Goal: Information Seeking & Learning: Learn about a topic

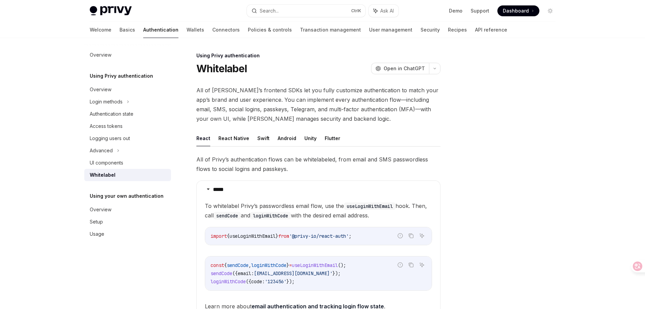
scroll to position [322, 0]
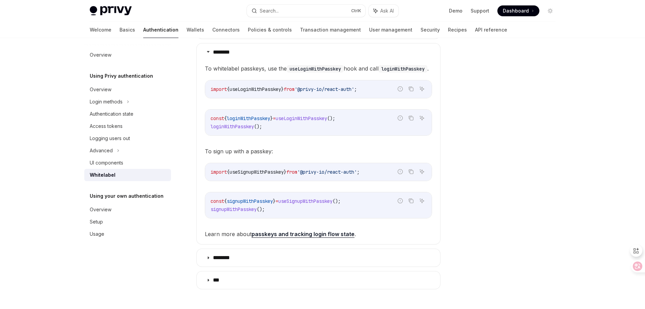
click at [636, 264] on icon at bounding box center [638, 265] width 6 height 5
click at [636, 267] on icon at bounding box center [638, 266] width 7 height 7
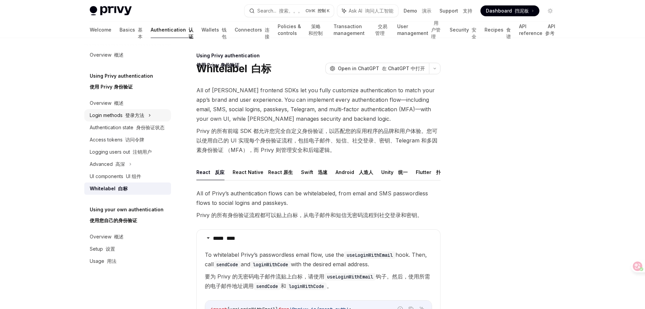
click at [124, 113] on font at bounding box center [124, 115] width 3 height 6
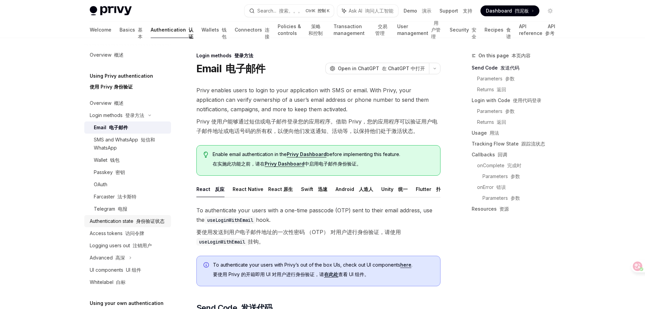
click at [112, 223] on div "Authentication state 身份验证状态" at bounding box center [127, 221] width 75 height 8
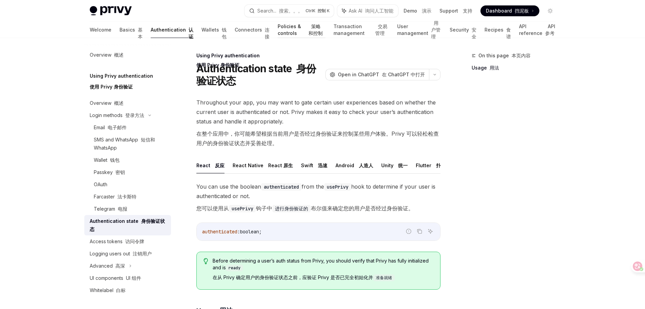
click at [278, 30] on link "Policies & controls 策略和控制" at bounding box center [302, 30] width 48 height 16
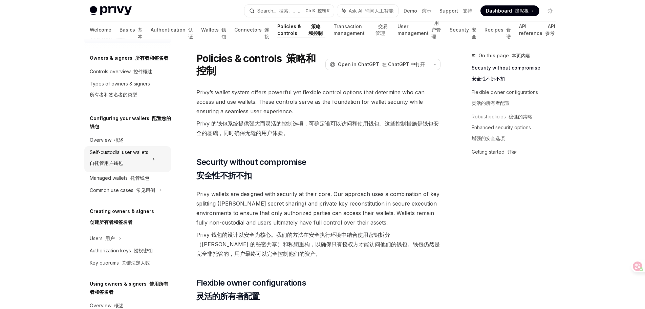
scroll to position [136, 0]
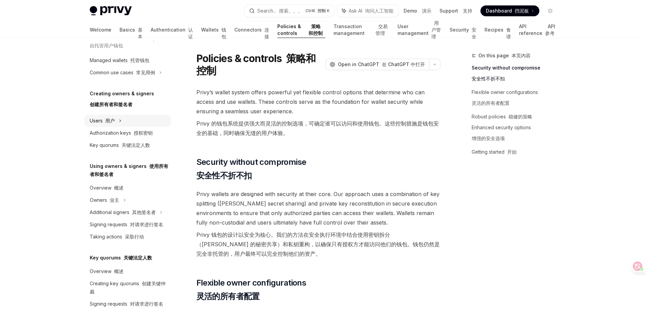
click at [112, 121] on font "用户" at bounding box center [109, 121] width 9 height 6
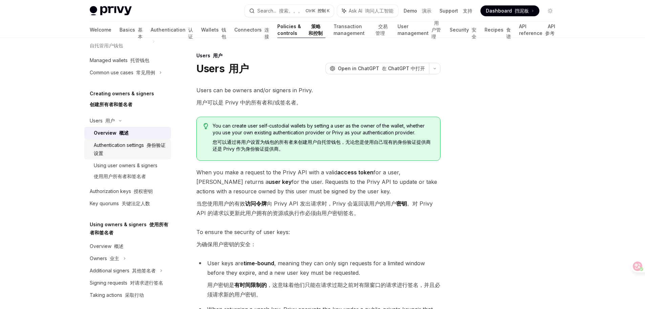
click at [128, 142] on div "Authentication settings 身份验证设置" at bounding box center [130, 149] width 73 height 16
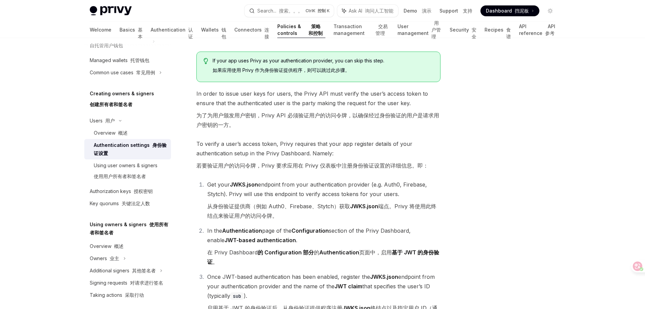
scroll to position [98, 0]
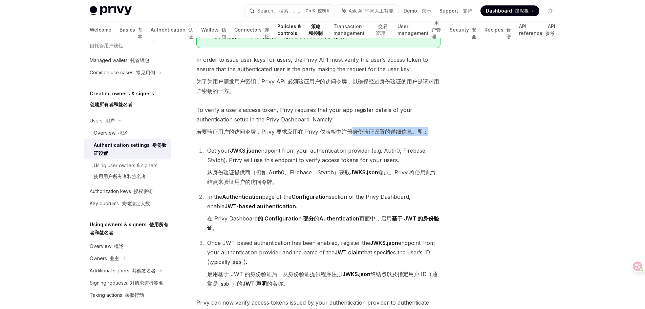
drag, startPoint x: 352, startPoint y: 131, endPoint x: 427, endPoint y: 129, distance: 75.2
click at [427, 129] on font "若要验证用户的访问令牌，Privy 要求应用在 Privy 仪表板中注册身份验证设置的详细信息。即：" at bounding box center [312, 131] width 232 height 7
click at [249, 151] on strong "JWKS.json" at bounding box center [244, 150] width 28 height 7
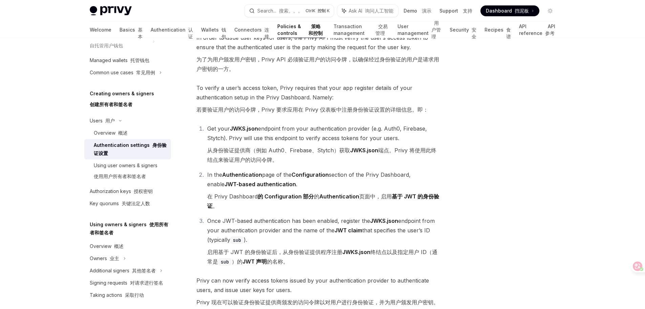
scroll to position [131, 0]
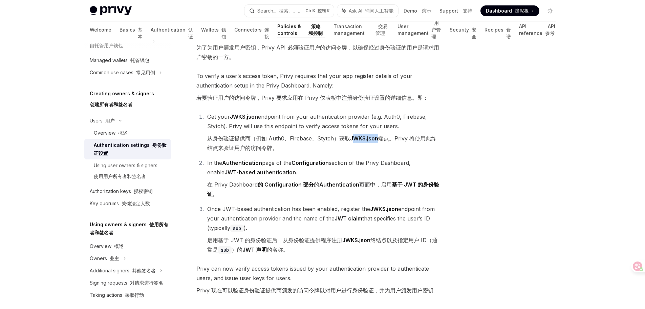
drag, startPoint x: 355, startPoint y: 138, endPoint x: 380, endPoint y: 138, distance: 25.1
click at [380, 138] on font "从身份验证提供商（例如 Auth0、Firebase、Stytch）获取 JWKS.json 端点。Privy 将使用此终结点来验证用户的访问令牌。" at bounding box center [321, 143] width 229 height 16
click at [427, 140] on font "从身份验证提供商（例如 Auth0、Firebase、Stytch）获取 JWKS.json 端点。Privy 将使用此终结点来验证用户的访问令牌。" at bounding box center [321, 143] width 229 height 16
drag, startPoint x: 414, startPoint y: 137, endPoint x: 437, endPoint y: 141, distance: 23.6
click at [437, 141] on font "从身份验证提供商（例如 Auth0、Firebase、Stytch）获取 JWKS.json 端点。Privy 将使用此终结点来验证用户的访问令牌。" at bounding box center [321, 143] width 229 height 16
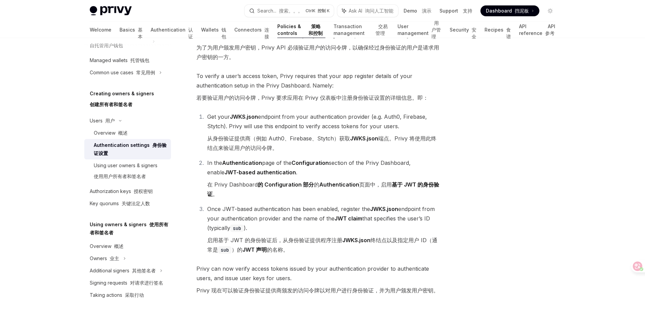
click at [264, 147] on font "从身份验证提供商（例如 Auth0、Firebase、Stytch）获取 JWKS.json 端点。Privy 将使用此终结点来验证用户的访问令牌。" at bounding box center [321, 143] width 229 height 16
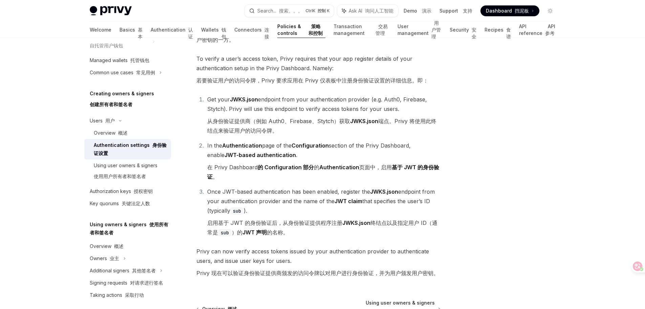
scroll to position [165, 0]
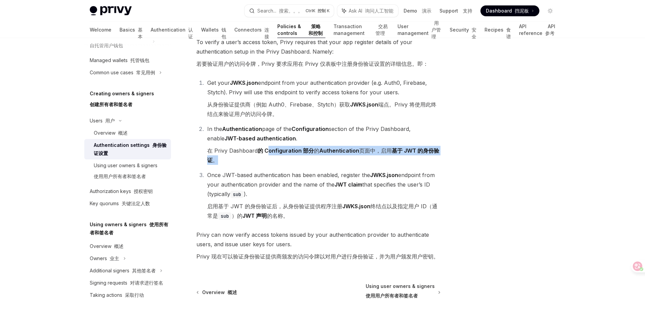
drag, startPoint x: 266, startPoint y: 150, endPoint x: 346, endPoint y: 158, distance: 80.6
click at [346, 158] on font "在 Privy Dashboard 的 Configuration 部分 的 Authentication 页面中，启用 基于 JWT 的身份验证 。" at bounding box center [323, 155] width 233 height 19
click at [339, 152] on strong "Authentication" at bounding box center [339, 150] width 40 height 7
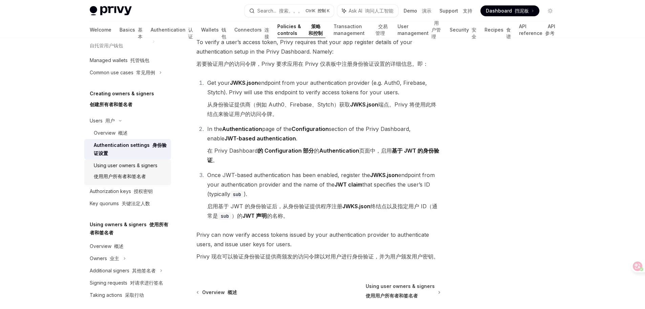
click at [136, 169] on div "Using user owners & signers 使用用户所有者和签名者" at bounding box center [126, 172] width 64 height 22
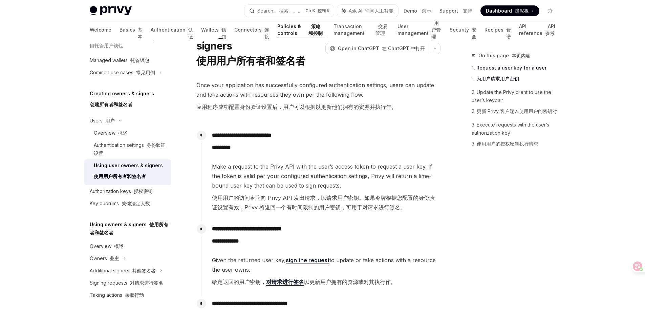
scroll to position [68, 0]
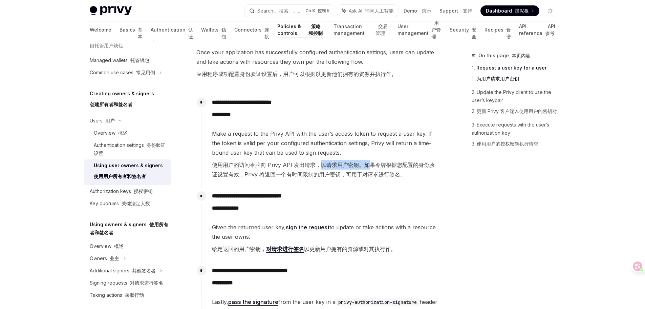
drag, startPoint x: 319, startPoint y: 164, endPoint x: 368, endPoint y: 165, distance: 48.1
click at [368, 165] on font "使用用户的访问令牌向 Privy API 发出请求，以请求用户密钥。如果令牌根据您配置的身份验证设置有效，Privy 将返回一个有时间限制的用户密钥，可用于对…" at bounding box center [323, 169] width 223 height 16
click at [286, 171] on font "使用用户的访问令牌向 Privy API 发出请求，以请求用户密钥。如果令牌根据您配置的身份验证设置有效，Privy 将返回一个有时间限制的用户密钥，可用于对…" at bounding box center [323, 169] width 223 height 16
drag, startPoint x: 264, startPoint y: 178, endPoint x: 380, endPoint y: 181, distance: 116.3
click at [380, 181] on span "Make a request to the Privy API with the user’s access token to request a user …" at bounding box center [326, 155] width 228 height 53
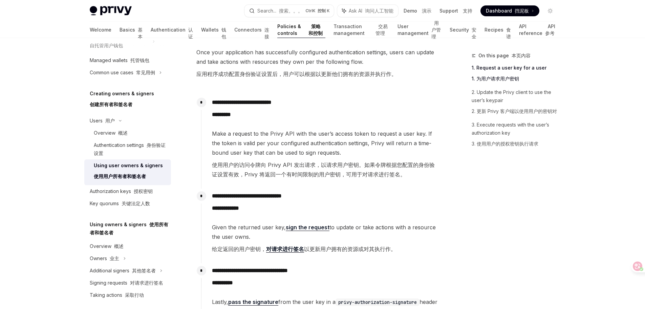
click at [302, 167] on font "使用用户的访问令牌向 Privy API 发出请求，以请求用户密钥。如果令牌根据您配置的身份验证设置有效，Privy 将返回一个有时间限制的用户密钥，可用于对…" at bounding box center [323, 169] width 223 height 16
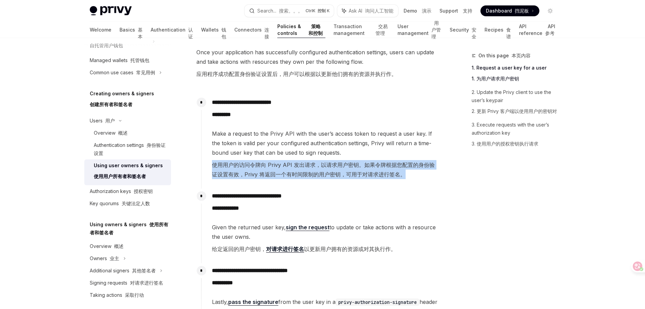
drag, startPoint x: 214, startPoint y: 165, endPoint x: 400, endPoint y: 171, distance: 186.1
click at [400, 171] on font "使用用户的访问令牌向 Privy API 发出请求，以请求用户密钥。如果令牌根据您配置的身份验证设置有效，Privy 将返回一个有时间限制的用户密钥，可用于对…" at bounding box center [326, 169] width 228 height 19
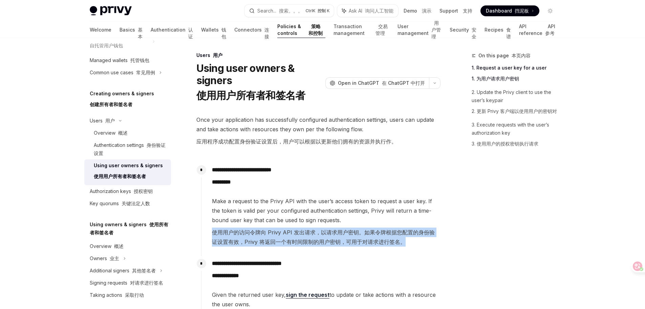
scroll to position [0, 0]
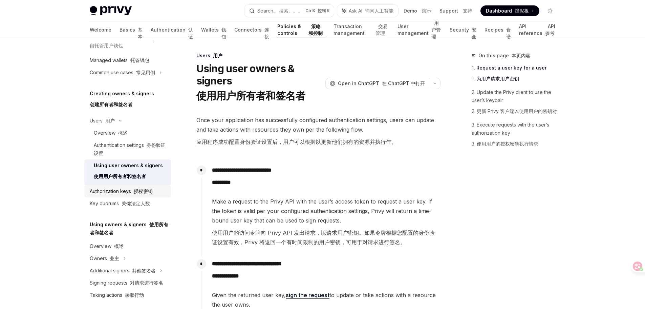
click at [150, 192] on font "授权密钥" at bounding box center [143, 191] width 19 height 6
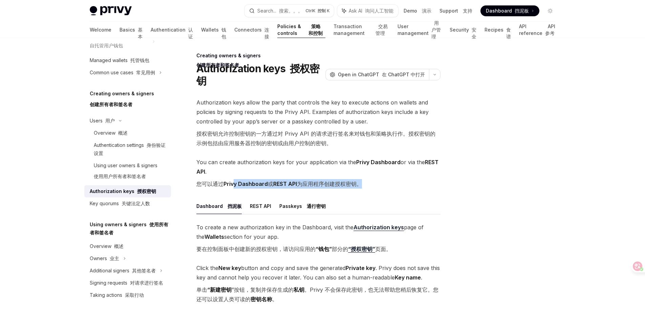
drag, startPoint x: 236, startPoint y: 181, endPoint x: 365, endPoint y: 187, distance: 128.9
click at [362, 187] on font "您可以通过 Privy Dashboard 或 REST API 为应用程序创建授权密钥。" at bounding box center [279, 183] width 166 height 9
click at [377, 192] on div "Authorization keys allow the party that controls the key to execute actions on …" at bounding box center [318, 292] width 244 height 388
click at [286, 206] on button "Passkeys 通行密钥" at bounding box center [303, 206] width 46 height 16
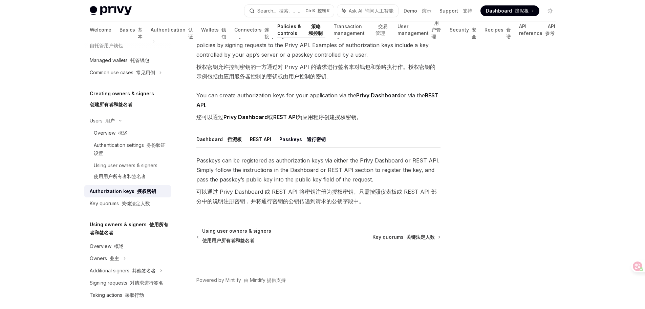
scroll to position [68, 0]
click at [214, 137] on button "Dashboard 挡泥板" at bounding box center [218, 138] width 45 height 16
type textarea "*"
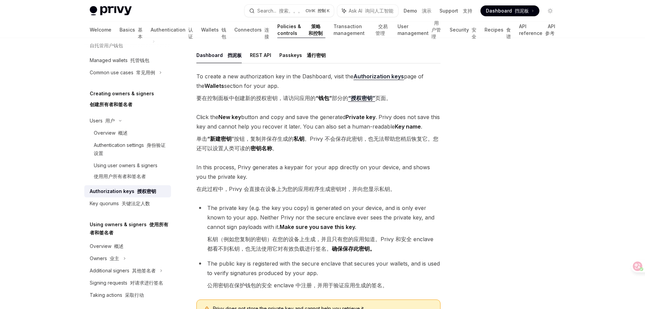
scroll to position [136, 0]
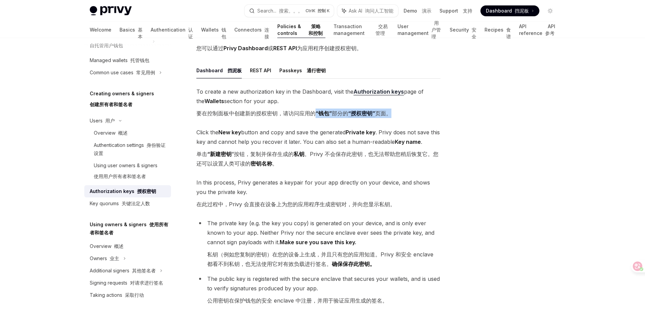
drag, startPoint x: 318, startPoint y: 113, endPoint x: 393, endPoint y: 115, distance: 75.6
click at [392, 115] on font "要在控制面板中创建新的授权密钥，请访问应用的 “钱包” 部分的 “授权密钥” 页面。" at bounding box center [293, 113] width 195 height 7
drag, startPoint x: 273, startPoint y: 153, endPoint x: 315, endPoint y: 153, distance: 41.7
click at [315, 153] on font "单击 “新建密钥 ”按钮，复制并保存生成的 私钥 。Privy 不会保存此密钥，也无法帮助您稍后恢复它。您还可以设置人类可读的 密钥名称 。" at bounding box center [317, 158] width 242 height 16
click at [347, 152] on font "单击 “新建密钥 ”按钮，复制并保存生成的 私钥 。Privy 不会保存此密钥，也无法帮助您稍后恢复它。您还可以设置人类可读的 密钥名称 。" at bounding box center [317, 158] width 242 height 16
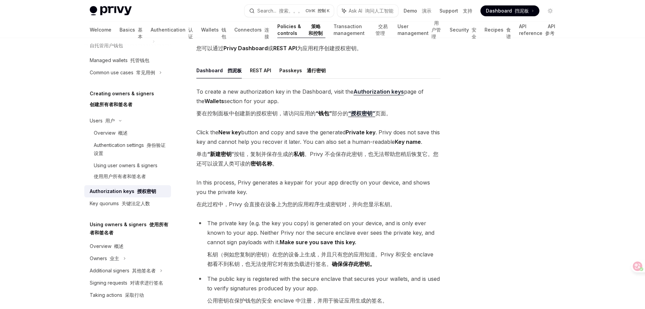
click at [260, 163] on strong "密钥名称" at bounding box center [262, 163] width 22 height 7
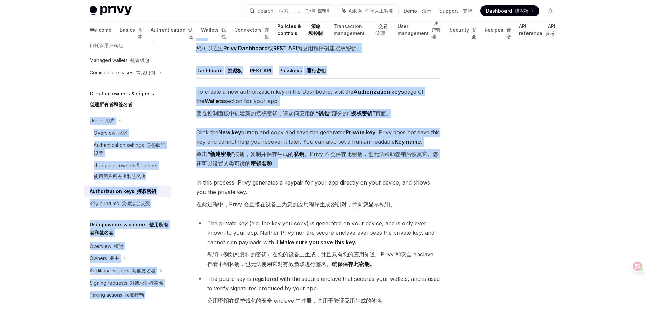
drag, startPoint x: 304, startPoint y: 164, endPoint x: 177, endPoint y: 102, distance: 142.1
click at [177, 102] on div "Overview 概述 Owners & signers 所有者和签名者 Controls overview 控件概述 Types of owners & s…" at bounding box center [323, 182] width 499 height 561
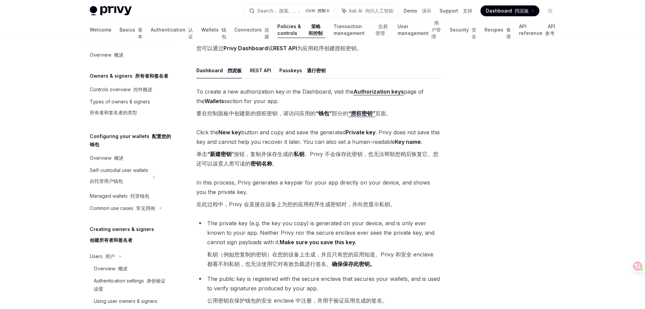
drag, startPoint x: 286, startPoint y: 168, endPoint x: 292, endPoint y: 166, distance: 7.2
click at [286, 168] on span "Click the New key button and copy and save the generated Private key . [PERSON_…" at bounding box center [318, 148] width 244 height 43
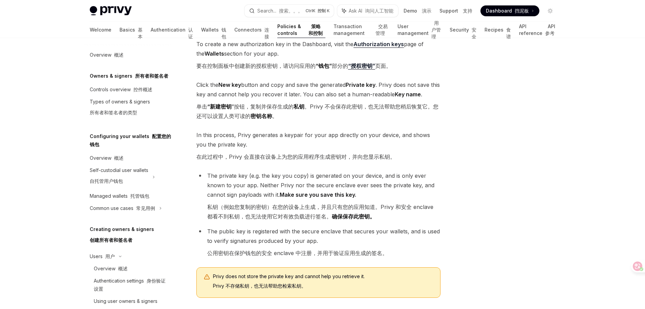
scroll to position [203, 0]
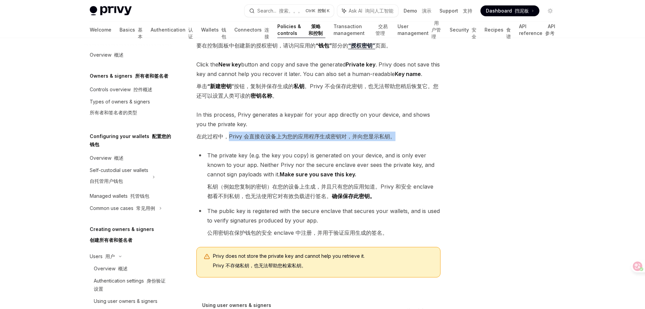
drag, startPoint x: 228, startPoint y: 136, endPoint x: 398, endPoint y: 135, distance: 170.4
click at [398, 135] on span "In this process, Privy generates a keypair for your app directly on your device…" at bounding box center [318, 127] width 244 height 34
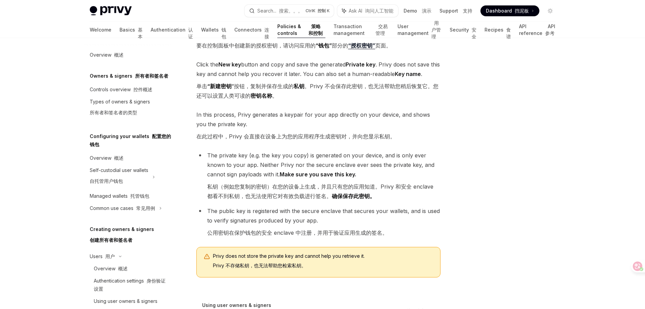
click at [408, 135] on span "In this process, Privy generates a keypair for your app directly on your device…" at bounding box center [318, 127] width 244 height 34
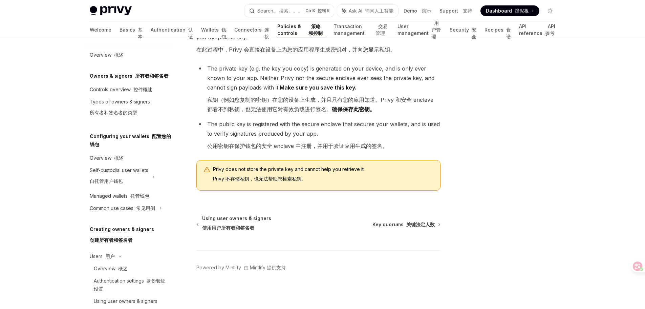
scroll to position [154, 0]
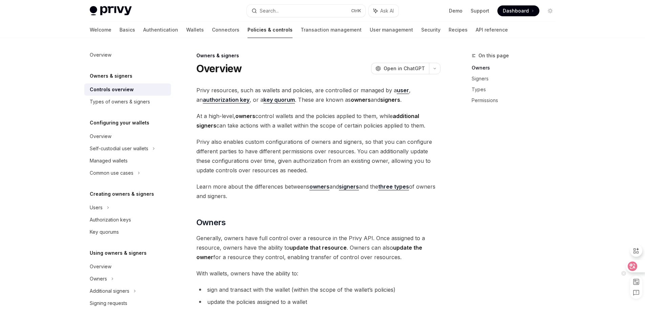
click at [635, 268] on icon at bounding box center [632, 266] width 7 height 7
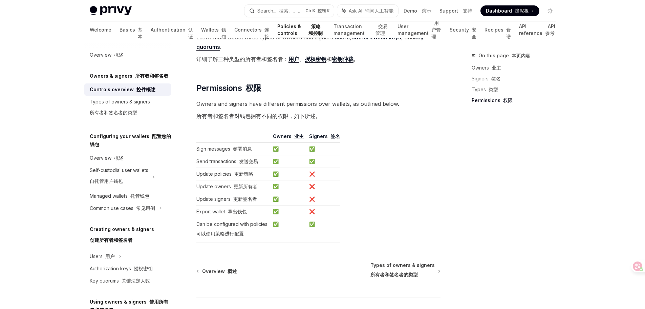
scroll to position [915, 0]
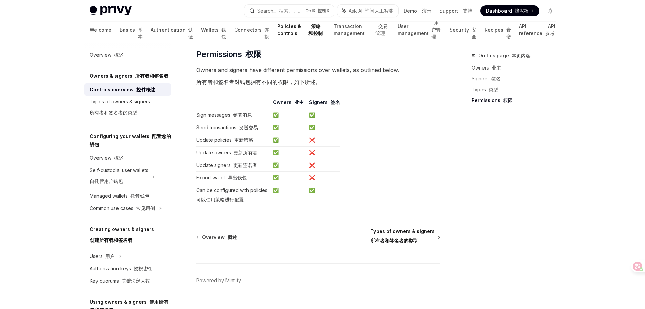
click at [398, 238] on font "所有者和签名者的类型" at bounding box center [394, 240] width 47 height 6
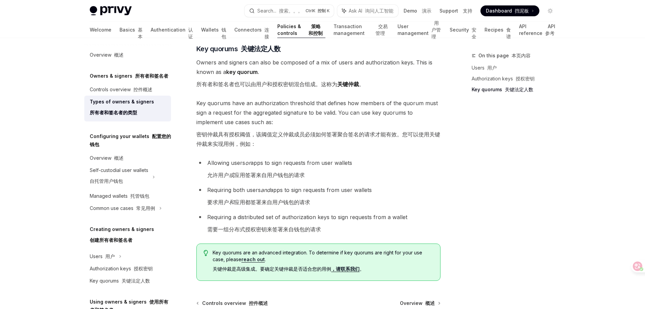
scroll to position [440, 0]
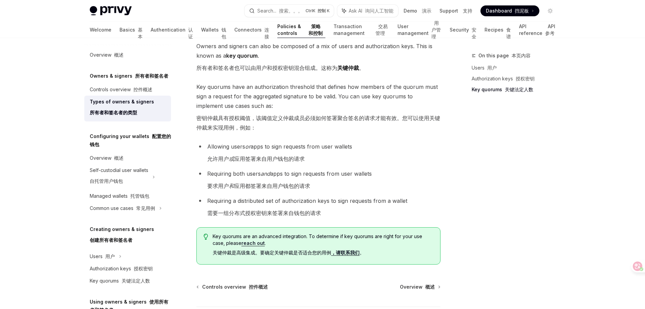
click at [346, 249] on link "，请联系我们" at bounding box center [345, 252] width 28 height 6
click at [351, 249] on link "，请联系我们" at bounding box center [345, 252] width 28 height 6
click at [348, 249] on link "，请联系我们" at bounding box center [345, 252] width 28 height 6
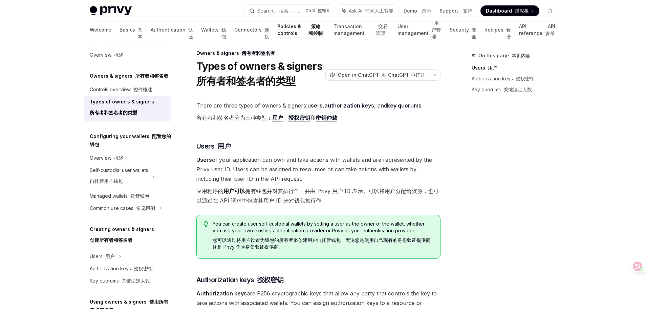
scroll to position [0, 0]
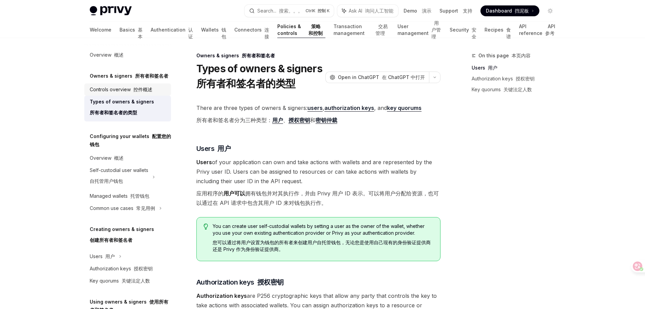
click at [138, 93] on div "Controls overview 控件概述" at bounding box center [121, 89] width 63 height 8
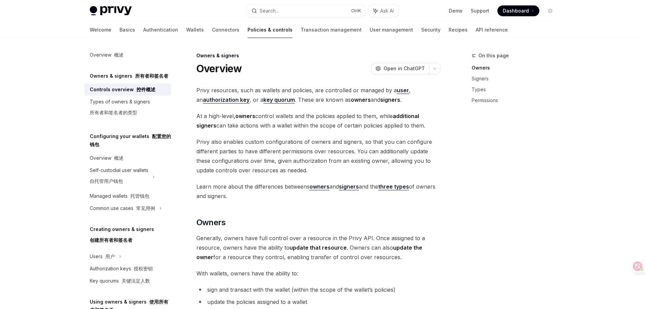
click at [138, 92] on div "Controls overview 控件概述" at bounding box center [123, 89] width 66 height 8
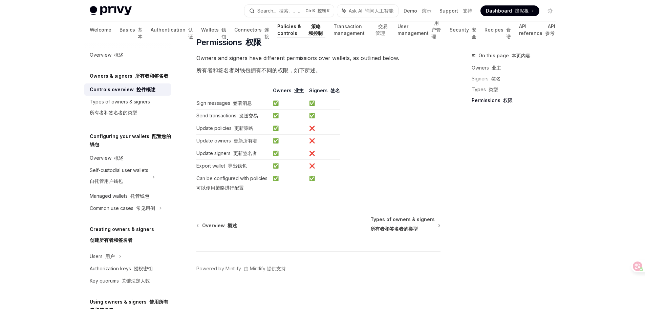
scroll to position [928, 0]
click at [397, 224] on font "所有者和签名者的类型" at bounding box center [394, 227] width 47 height 7
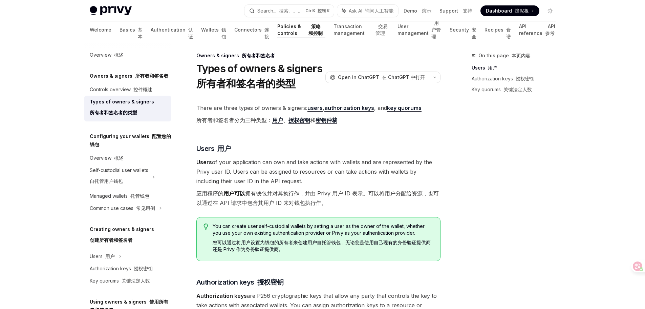
click at [331, 120] on strong "密钥仲裁" at bounding box center [327, 120] width 22 height 7
click at [333, 123] on strong "密钥仲裁" at bounding box center [327, 120] width 22 height 7
click at [407, 108] on strong "key quorums" at bounding box center [404, 107] width 35 height 7
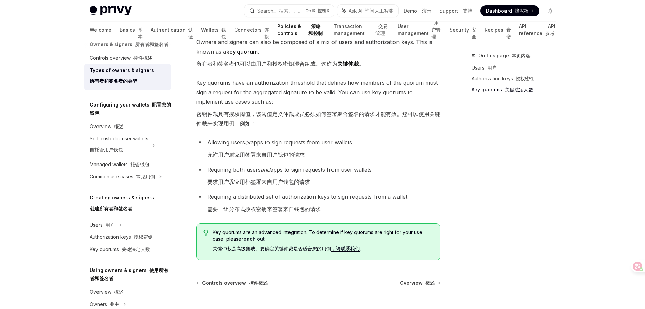
scroll to position [102, 0]
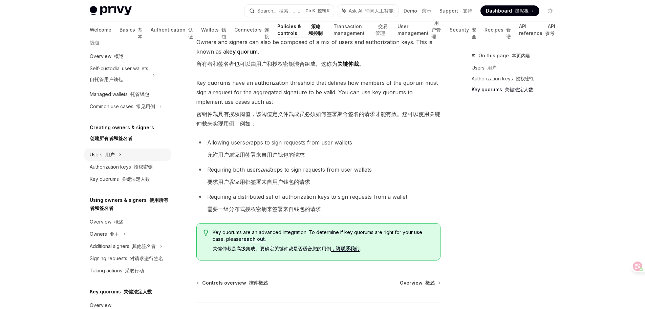
click at [106, 154] on font "用户" at bounding box center [109, 154] width 9 height 6
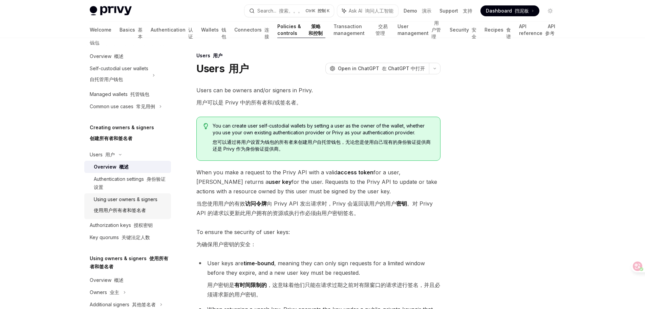
click at [114, 204] on div "Using user owners & signers 使用用户所有者和签名者" at bounding box center [126, 206] width 64 height 22
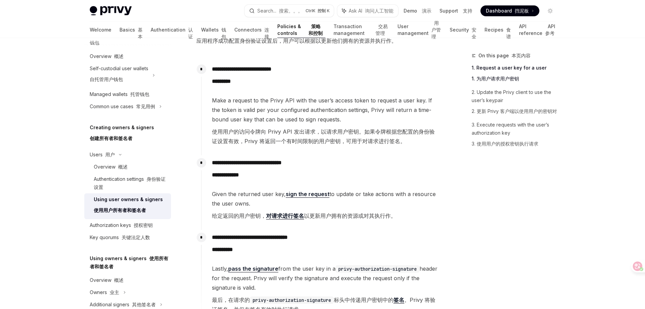
scroll to position [102, 0]
drag, startPoint x: 227, startPoint y: 174, endPoint x: 299, endPoint y: 177, distance: 72.9
click at [298, 175] on p "**********" at bounding box center [326, 169] width 228 height 24
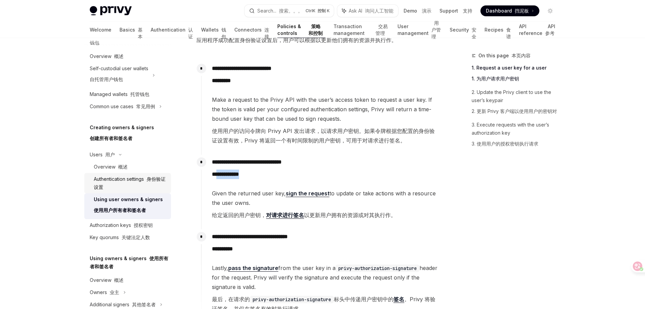
click at [138, 185] on div "Authentication settings 身份验证设置" at bounding box center [130, 183] width 73 height 16
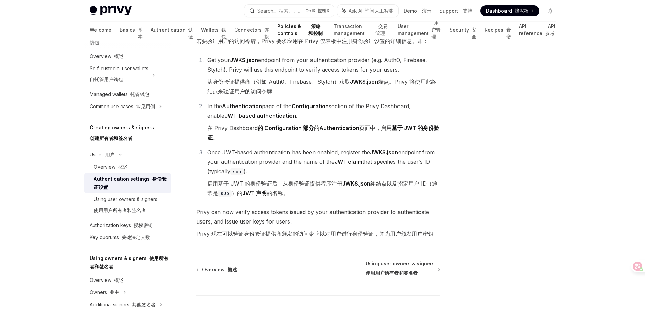
scroll to position [203, 0]
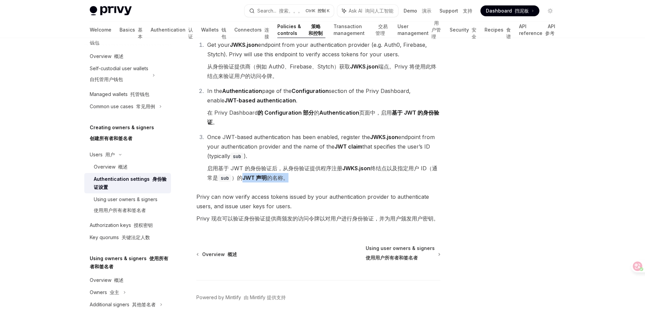
drag, startPoint x: 247, startPoint y: 178, endPoint x: 326, endPoint y: 178, distance: 79.3
click at [326, 178] on font "启用基于 JWT 的身份验证后，从身份验证提供程序注册 JWKS.json 终结点以及指定用户 ID（通常是 sub ）的 JWT 声明 的名称。" at bounding box center [323, 172] width 233 height 19
click at [402, 172] on font "启用基于 JWT 的身份验证后，从身份验证提供程序注册 JWKS.json 终结点以及指定用户 ID（通常是 sub ）的 JWT 声明 的名称。" at bounding box center [323, 172] width 233 height 19
drag, startPoint x: 409, startPoint y: 170, endPoint x: 437, endPoint y: 182, distance: 30.5
click at [437, 182] on font "启用基于 JWT 的身份验证后，从身份验证提供程序注册 JWKS.json 终结点以及指定用户 ID（通常是 sub ）的 JWT 声明 的名称。" at bounding box center [323, 172] width 233 height 19
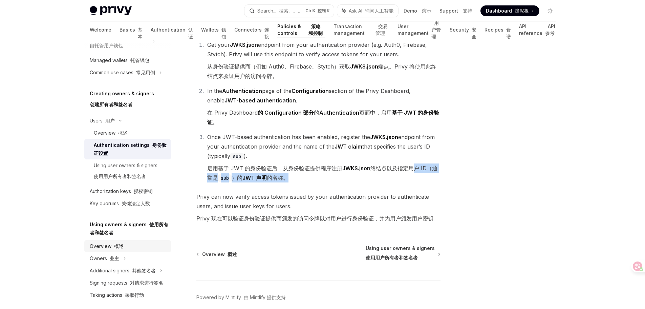
scroll to position [169, 0]
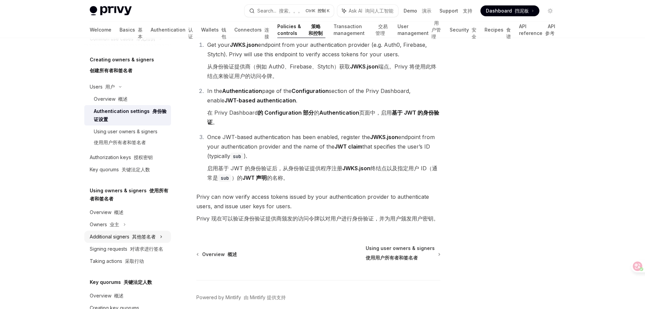
click at [115, 235] on div "Additional signers 其他签名者" at bounding box center [123, 236] width 66 height 8
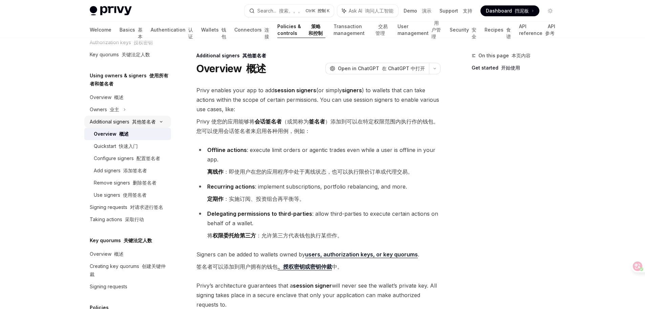
scroll to position [305, 0]
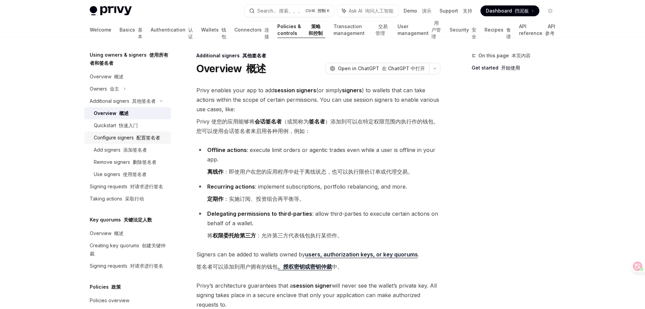
click at [146, 140] on font "配置签名者" at bounding box center [149, 138] width 24 height 6
type textarea "*"
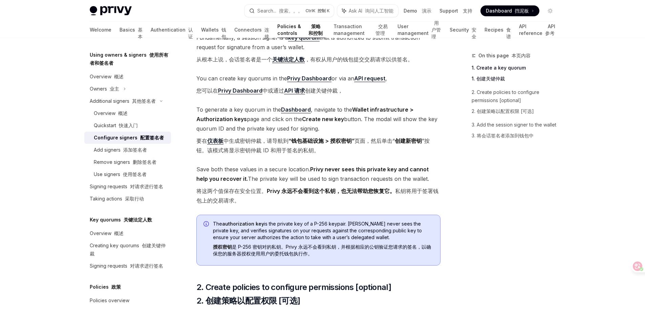
scroll to position [136, 0]
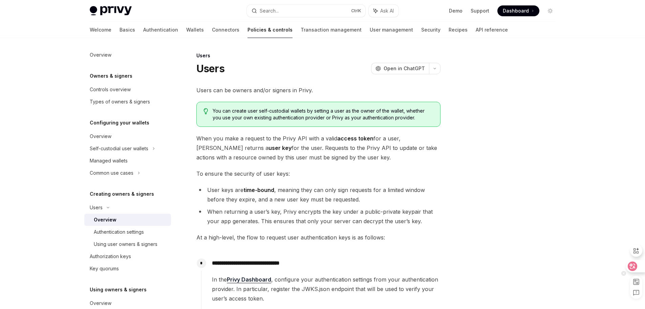
click at [633, 266] on icon at bounding box center [632, 266] width 7 height 7
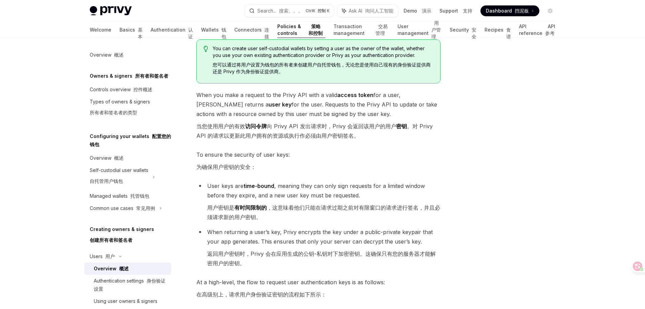
scroll to position [102, 0]
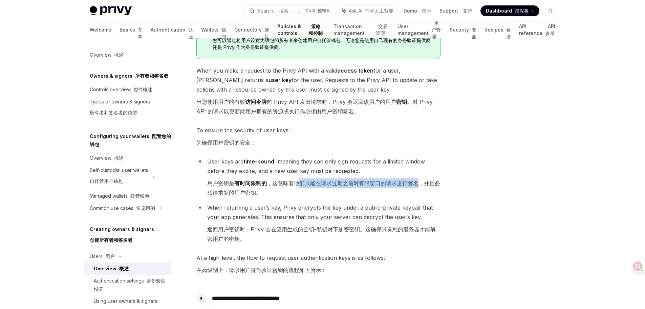
drag, startPoint x: 300, startPoint y: 183, endPoint x: 418, endPoint y: 182, distance: 118.2
click at [418, 182] on font "用户密钥是 有时间限制的 ，这意味着他们只能在请求过期之前对有限窗口的请求进行签名，并且必须请求新的用户密钥。" at bounding box center [323, 188] width 233 height 16
click at [290, 190] on font "用户密钥是 有时间限制的 ，这意味着他们只能在请求过期之前对有限窗口的请求进行签名，并且必须请求新的用户密钥。" at bounding box center [323, 187] width 233 height 19
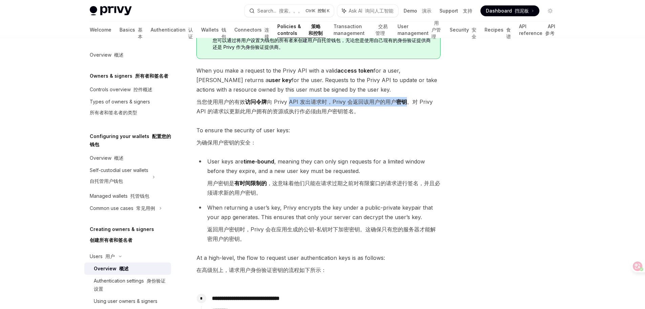
drag, startPoint x: 288, startPoint y: 101, endPoint x: 404, endPoint y: 99, distance: 116.2
click at [404, 99] on font "当您使用用户的有效 访问令牌 向 Privy API 发出请求时，Privy 会返回该用户的用户 密钥 。对 Privy API 的请求以更新此用户拥有的资源…" at bounding box center [314, 106] width 236 height 16
click at [327, 140] on span "To ensure the security of user keys: 为确保用户密钥的安全：" at bounding box center [318, 137] width 244 height 24
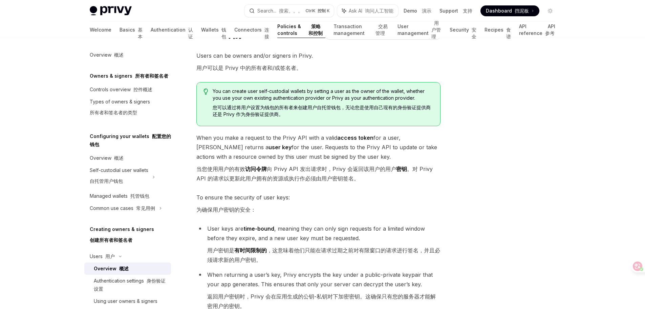
scroll to position [68, 0]
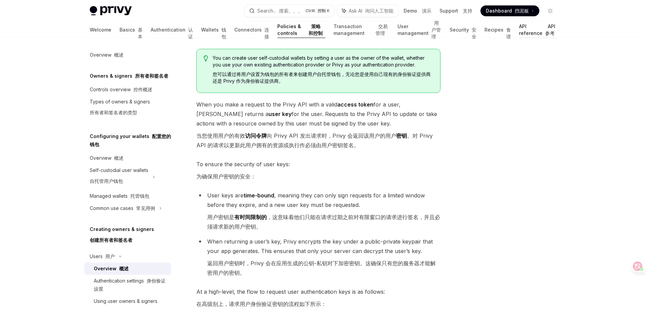
click at [529, 30] on link "API reference API 参考" at bounding box center [537, 30] width 37 height 16
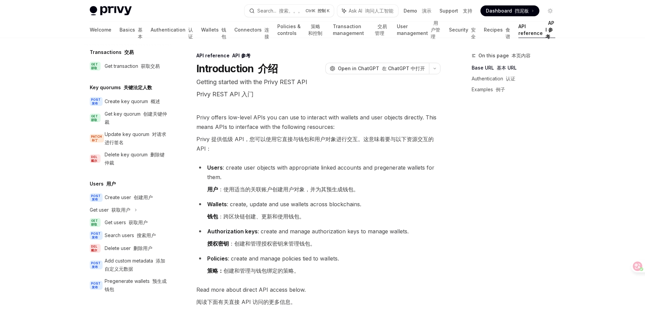
scroll to position [516, 0]
click at [139, 224] on font "获取用户" at bounding box center [138, 222] width 19 height 6
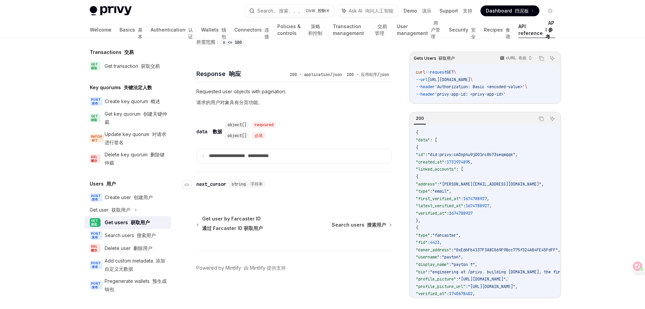
scroll to position [411, 0]
click at [140, 139] on div "Update key quorum 对请求进行签名" at bounding box center [136, 138] width 62 height 16
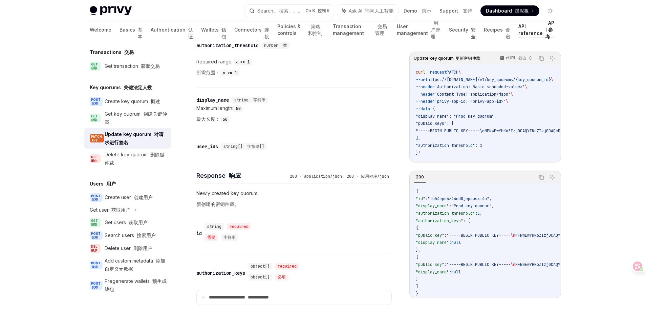
scroll to position [508, 0]
click at [142, 108] on link "GET 获取 Get key quorum 创建关键仲裁" at bounding box center [127, 118] width 87 height 20
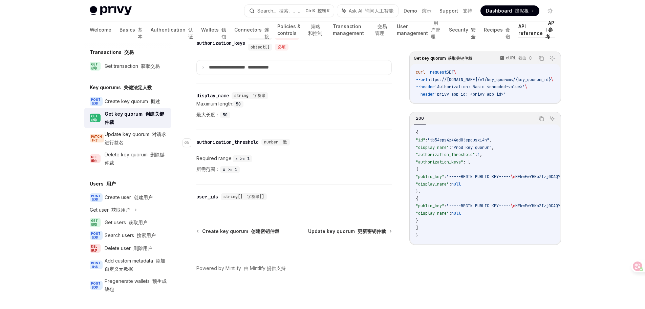
scroll to position [490, 0]
click at [347, 230] on span "Update key quorum 更新密钥仲裁" at bounding box center [347, 230] width 78 height 7
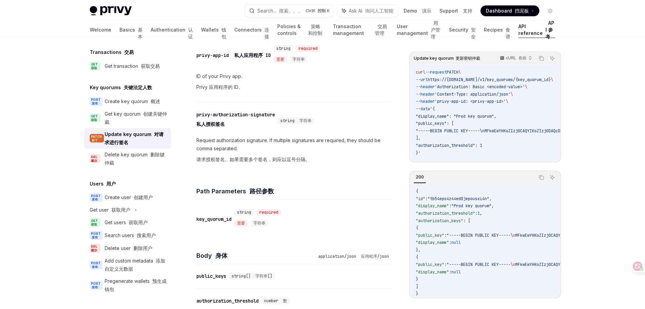
scroll to position [271, 0]
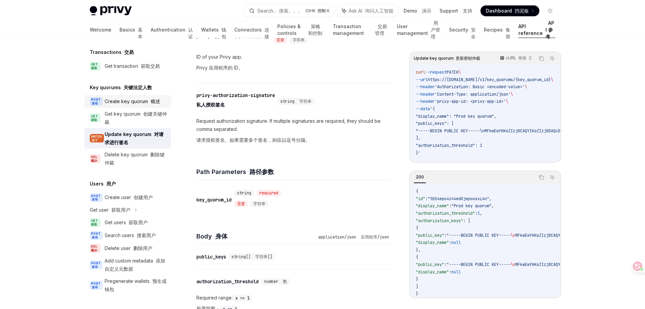
click at [142, 104] on div "Create key quorum 概述" at bounding box center [133, 101] width 56 height 8
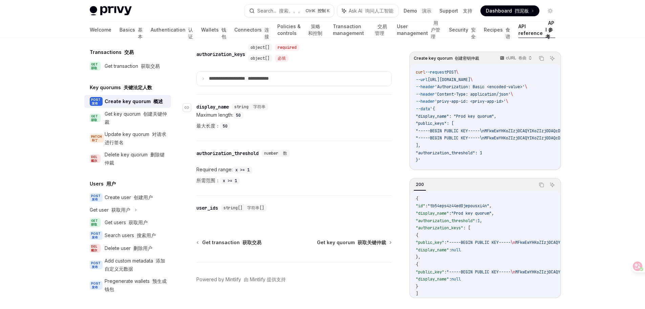
scroll to position [601, 0]
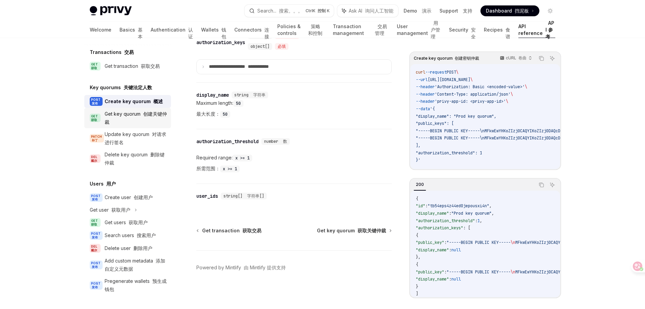
click at [135, 115] on div "Get key quorum 创建关键仲裁" at bounding box center [136, 118] width 62 height 16
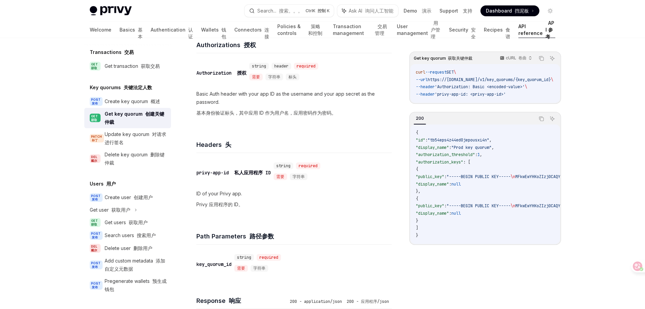
scroll to position [136, 0]
click at [119, 158] on div "Delete key quorum 删除键仲裁" at bounding box center [136, 158] width 62 height 16
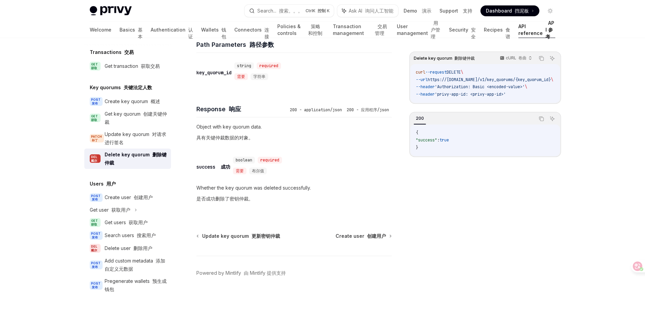
scroll to position [404, 0]
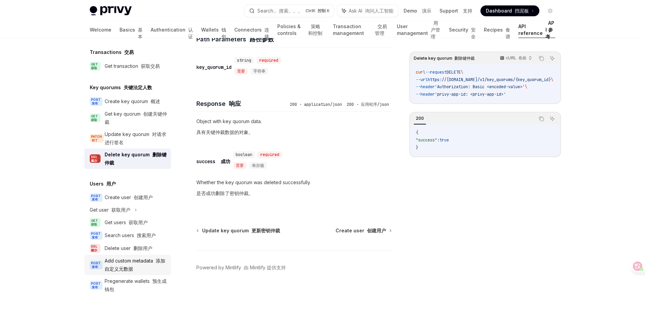
click at [130, 267] on font "添加自定义元数据" at bounding box center [135, 264] width 61 height 14
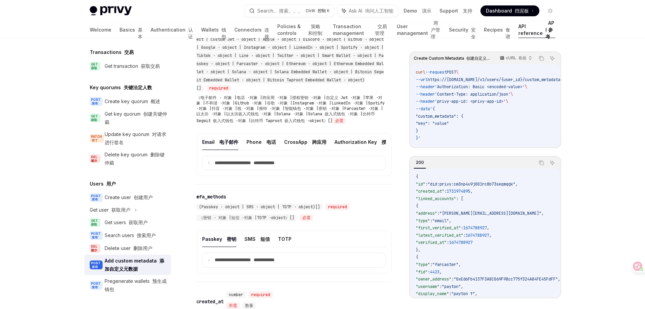
scroll to position [644, 0]
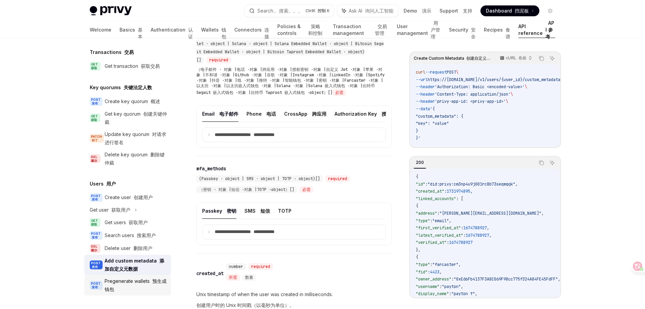
click at [120, 291] on div "Pregenerate wallets 预生成钱包" at bounding box center [136, 285] width 62 height 16
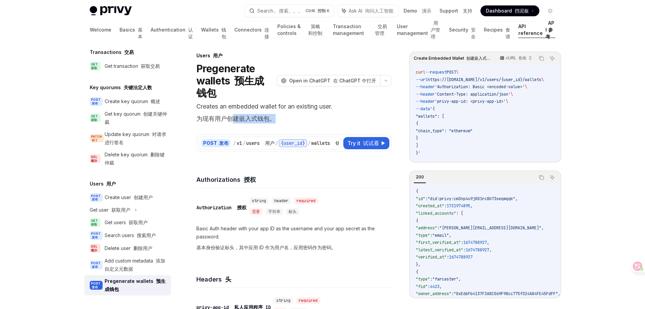
drag, startPoint x: 234, startPoint y: 119, endPoint x: 285, endPoint y: 117, distance: 50.5
click at [285, 117] on p "Creates an embedded wallet for an existing user. 为现有用户创建嵌入式钱包。" at bounding box center [293, 114] width 195 height 24
click at [291, 115] on p "Creates an embedded wallet for an existing user. 为现有用户创建嵌入式钱包。" at bounding box center [293, 114] width 195 height 24
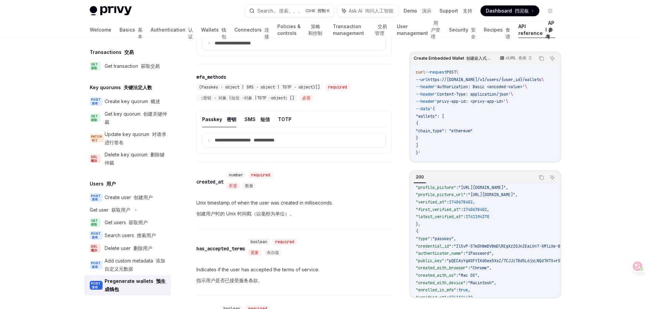
scroll to position [707, 0]
click at [284, 128] on button "TOTP" at bounding box center [285, 120] width 14 height 16
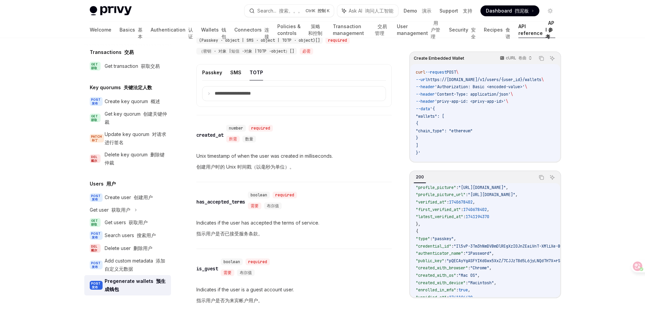
scroll to position [770, 0]
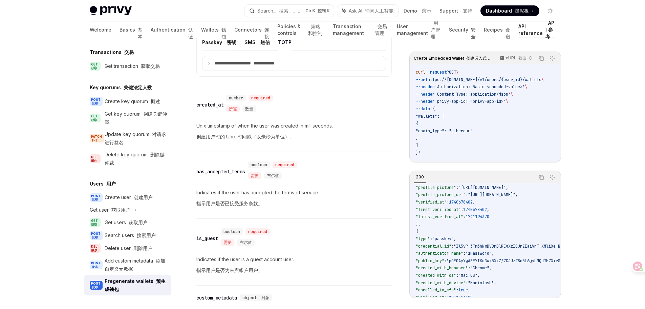
click at [224, 45] on font at bounding box center [225, 42] width 3 height 6
type textarea "*"
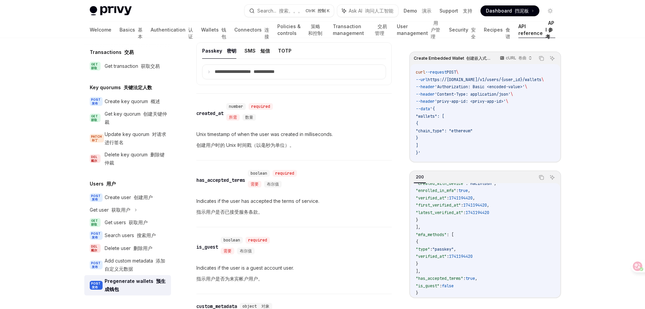
scroll to position [779, 0]
